Goal: Task Accomplishment & Management: Manage account settings

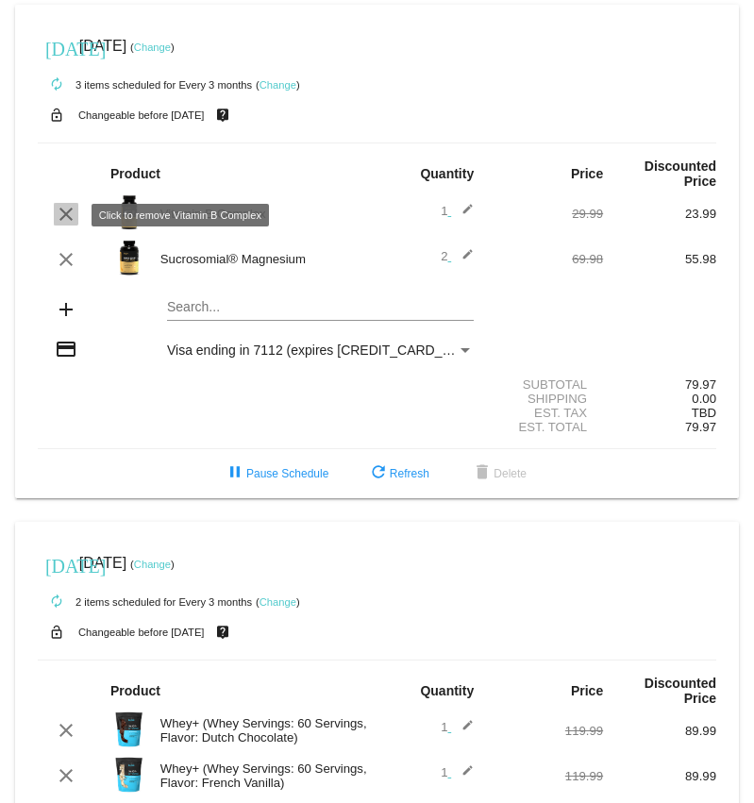
click at [61, 211] on mat-icon "clear" at bounding box center [66, 214] width 23 height 23
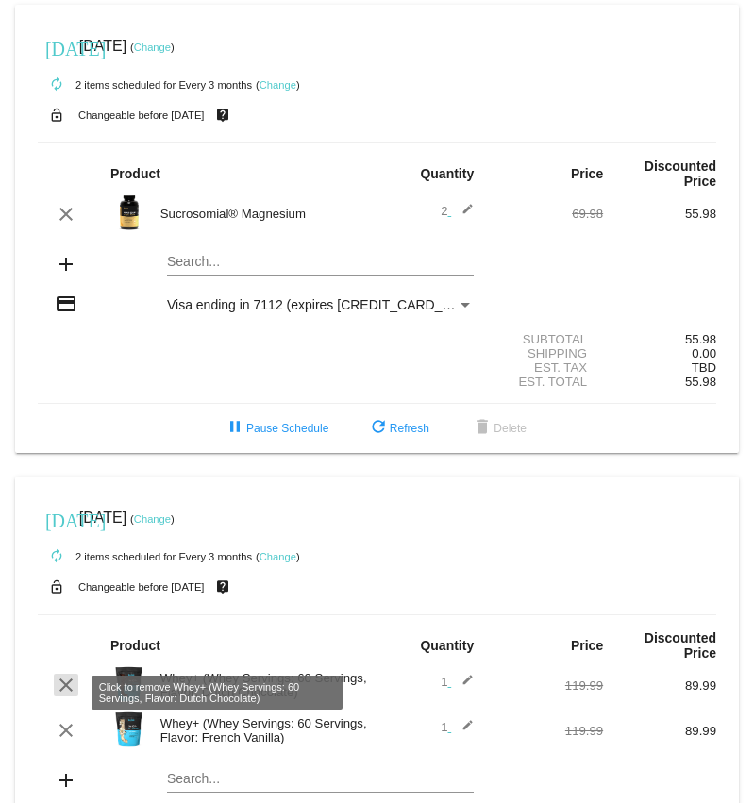
click at [60, 691] on mat-icon "clear" at bounding box center [66, 685] width 23 height 23
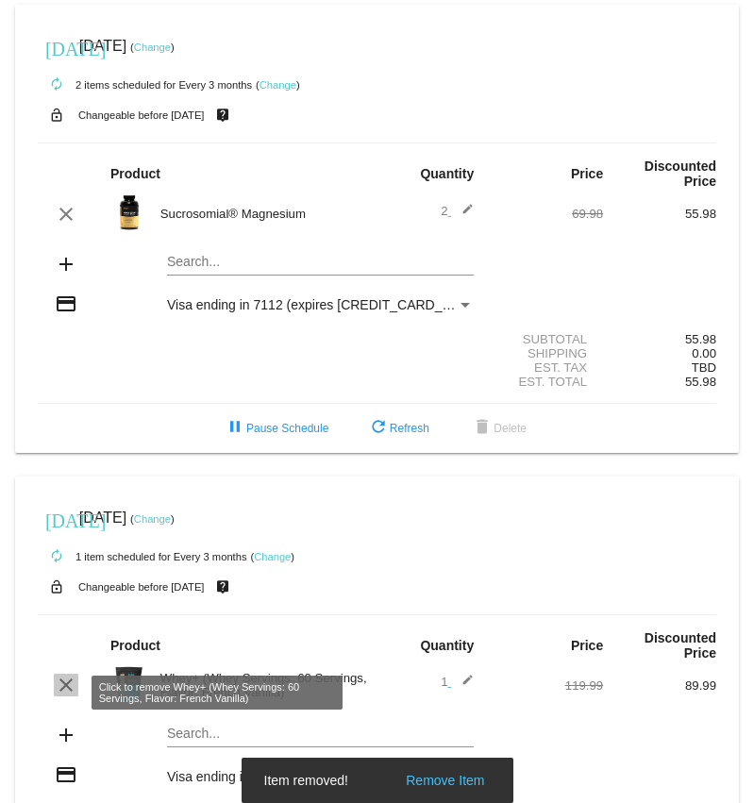
click at [62, 693] on mat-icon "clear" at bounding box center [66, 685] width 23 height 23
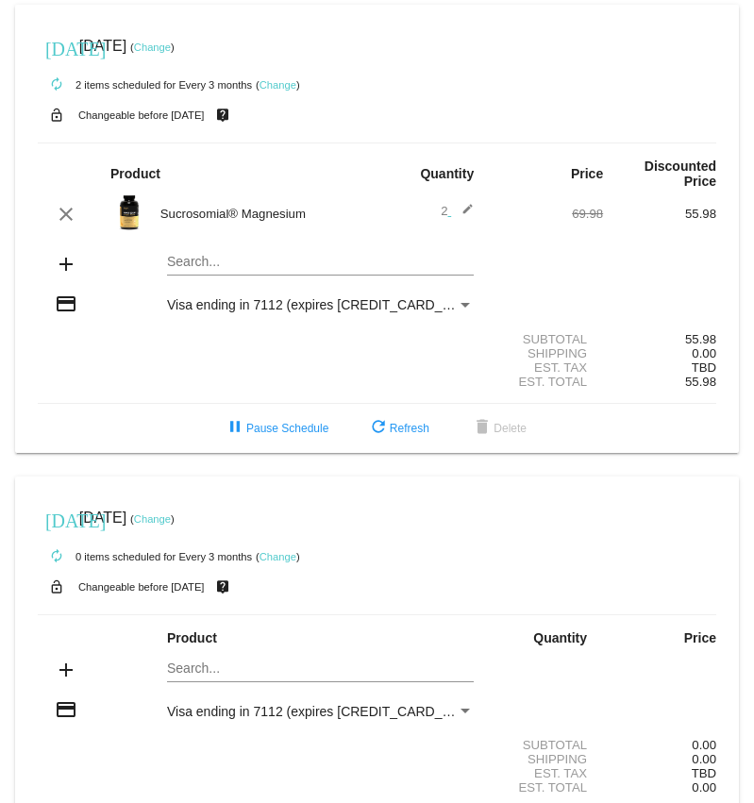
click at [171, 48] on link "Change" at bounding box center [152, 47] width 37 height 11
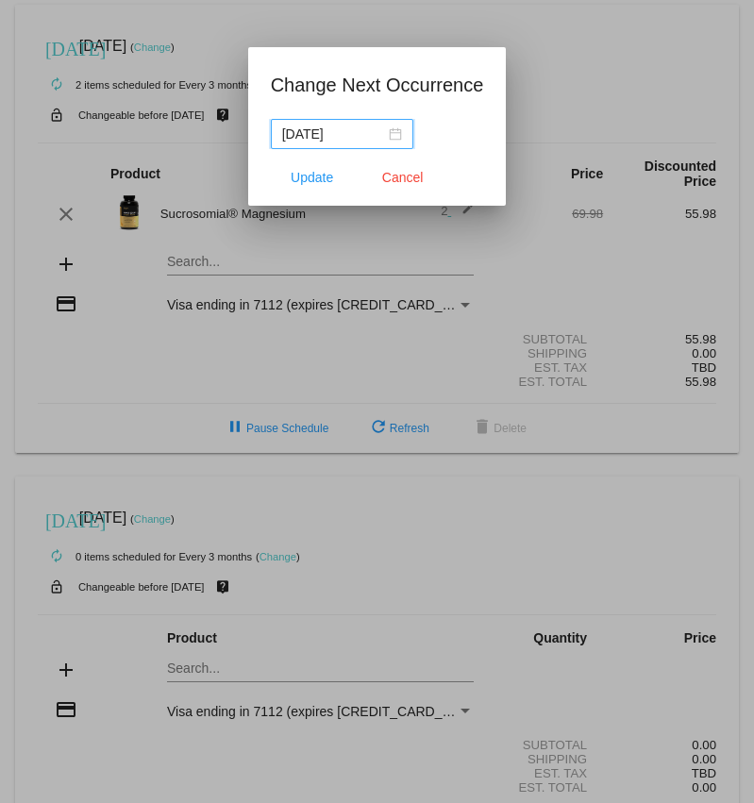
click at [331, 136] on input "[DATE]" at bounding box center [333, 134] width 103 height 21
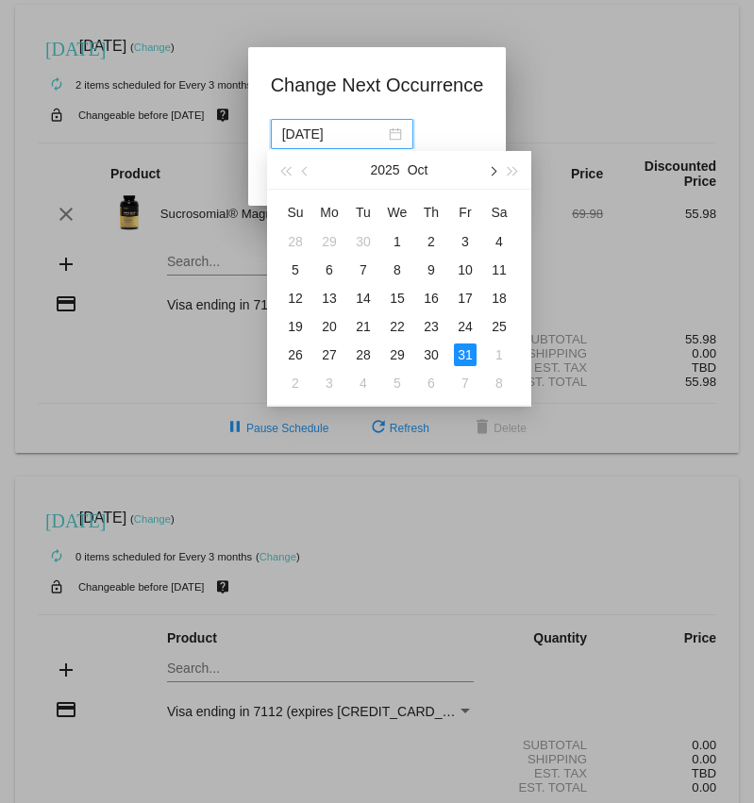
click at [490, 165] on button "button" at bounding box center [491, 170] width 21 height 38
click at [338, 295] on div "10" at bounding box center [329, 298] width 23 height 23
type input "[DATE]"
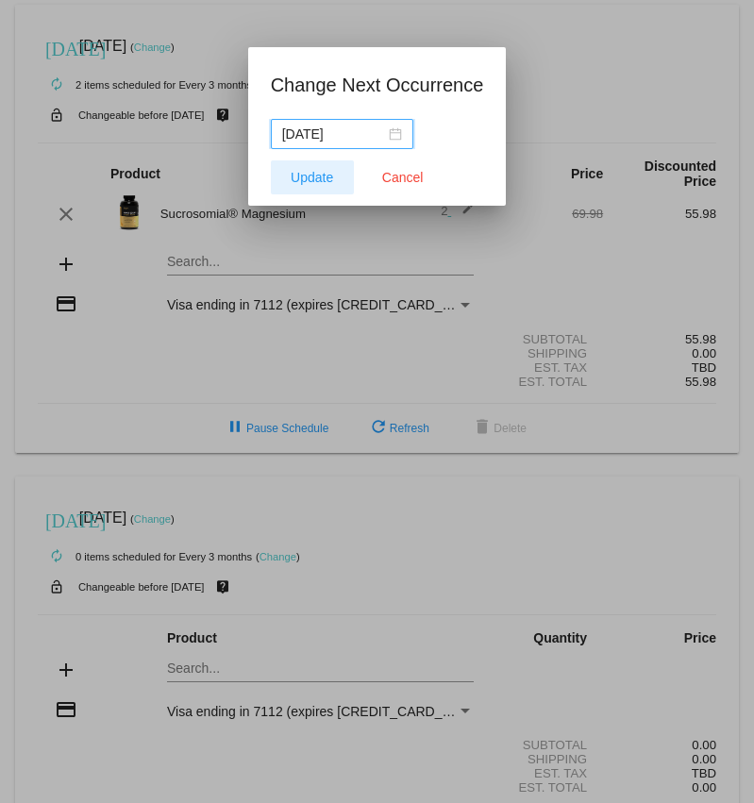
click at [311, 175] on span "Update" at bounding box center [312, 177] width 42 height 15
